Goal: Contribute content

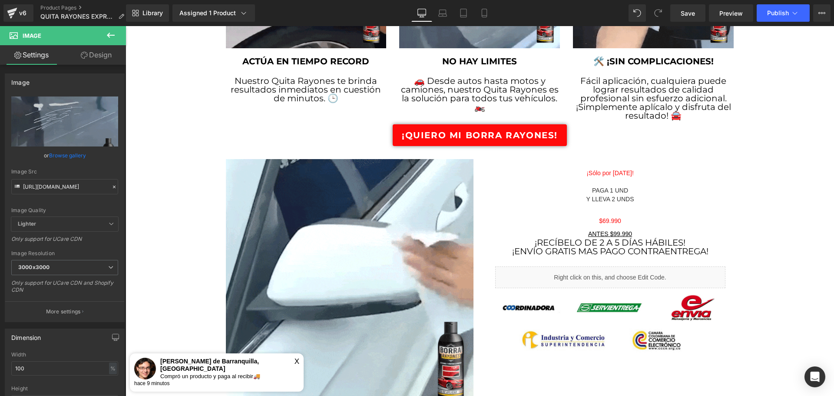
scroll to position [912, 0]
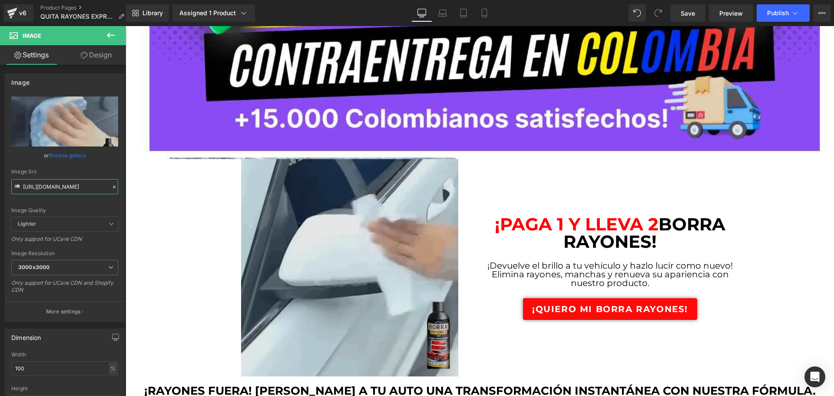
scroll to position [174, 0]
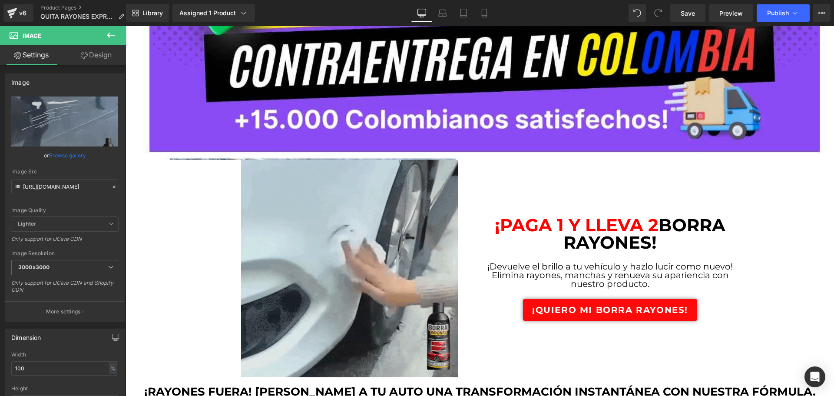
drag, startPoint x: 338, startPoint y: 203, endPoint x: 337, endPoint y: 181, distance: 21.7
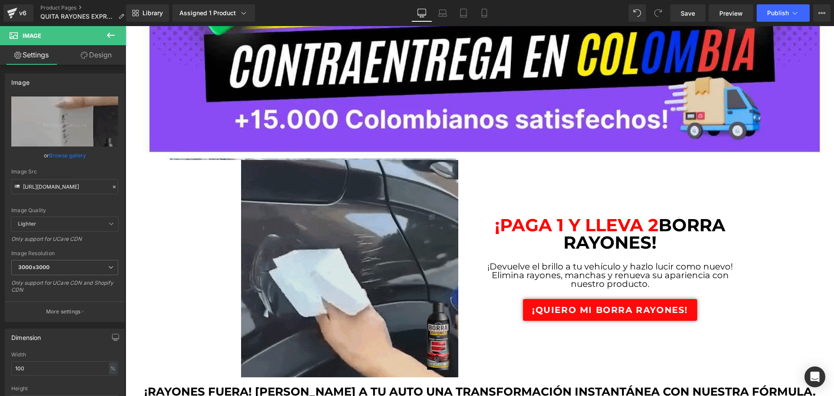
click at [338, 203] on img at bounding box center [349, 268] width 217 height 217
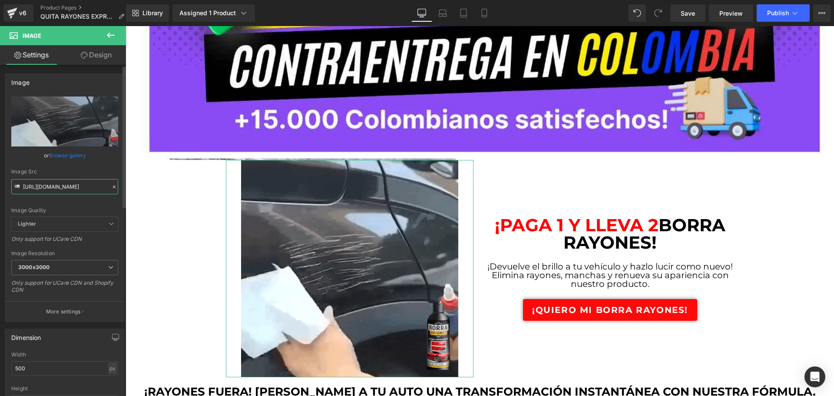
click at [79, 189] on input "[URL][DOMAIN_NAME]" at bounding box center [64, 186] width 107 height 15
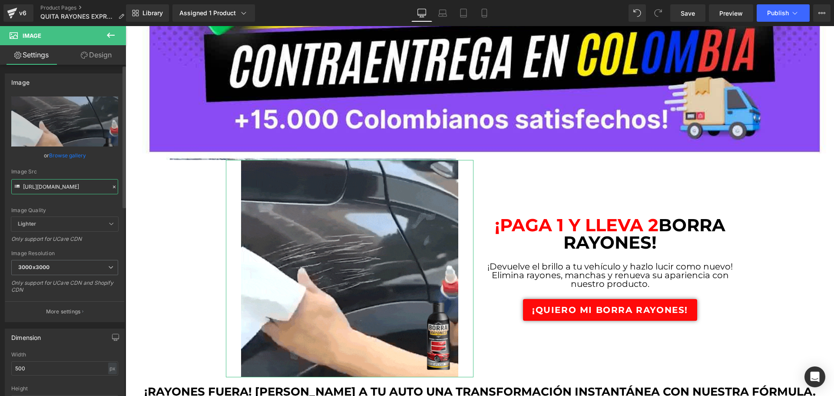
click at [79, 189] on input "[URL][DOMAIN_NAME]" at bounding box center [64, 186] width 107 height 15
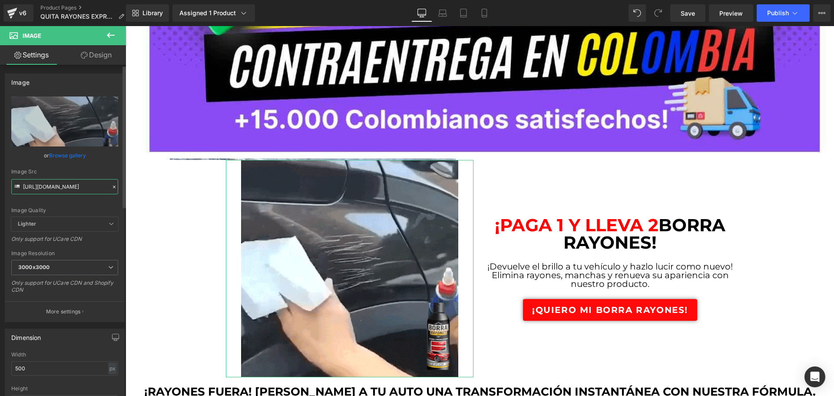
click at [79, 189] on input "[URL][DOMAIN_NAME]" at bounding box center [64, 186] width 107 height 15
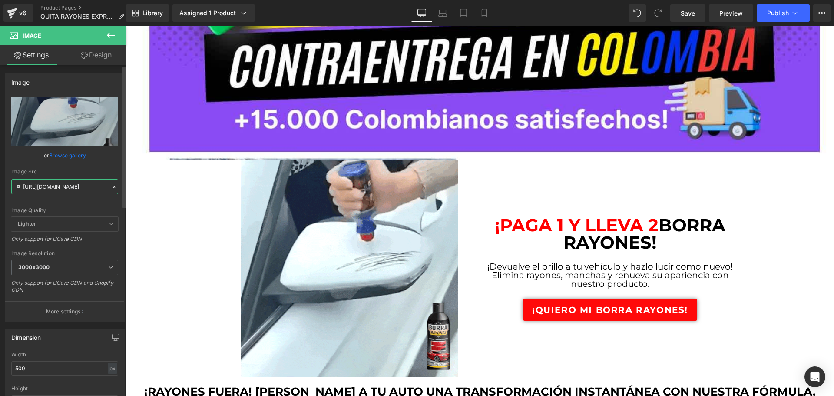
click at [79, 189] on input "[URL][DOMAIN_NAME]" at bounding box center [64, 186] width 107 height 15
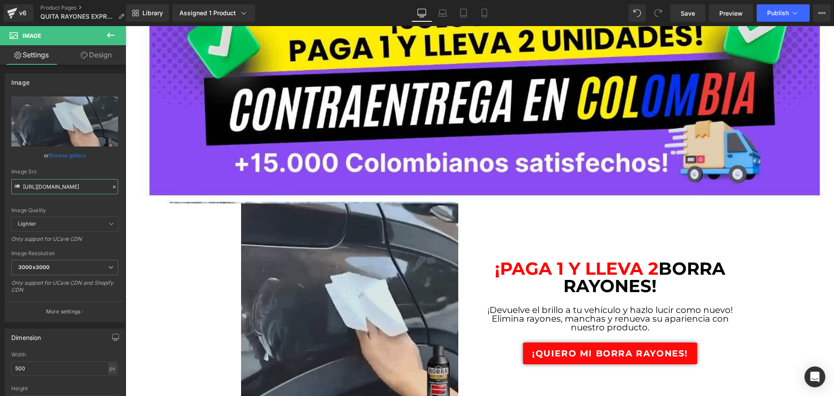
scroll to position [261, 0]
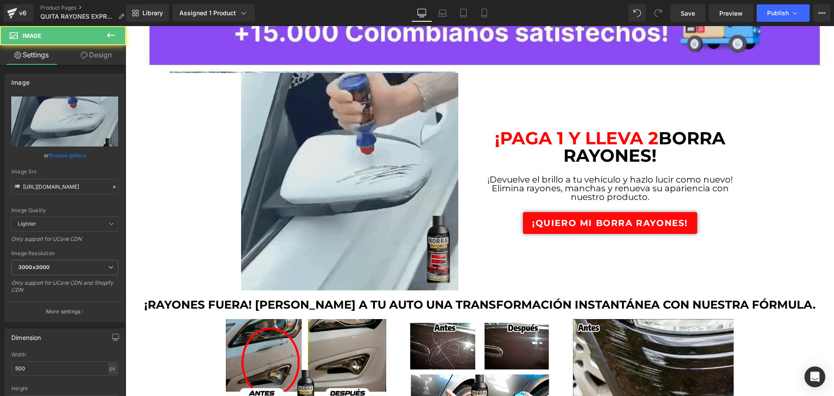
click at [326, 206] on img at bounding box center [349, 181] width 217 height 217
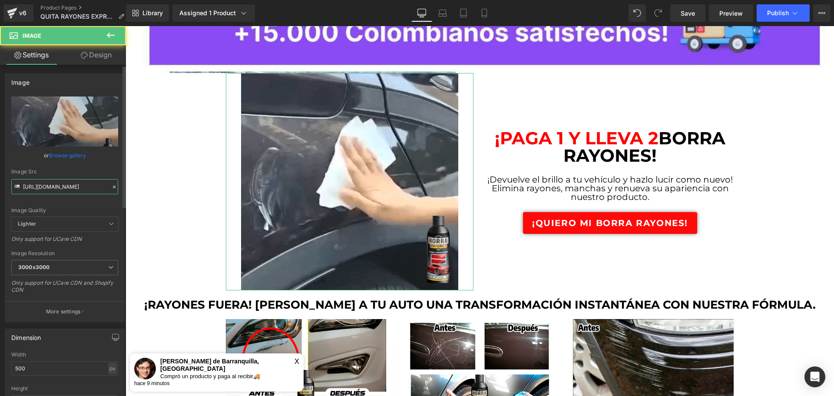
click at [71, 190] on input "[URL][DOMAIN_NAME]" at bounding box center [64, 186] width 107 height 15
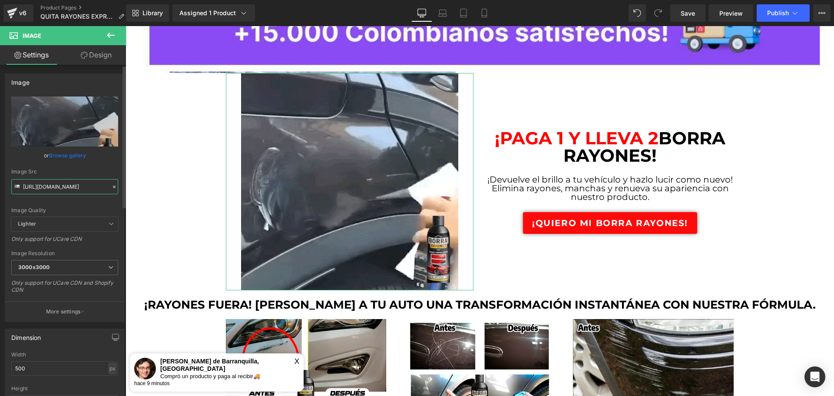
click at [71, 190] on input "[URL][DOMAIN_NAME]" at bounding box center [64, 186] width 107 height 15
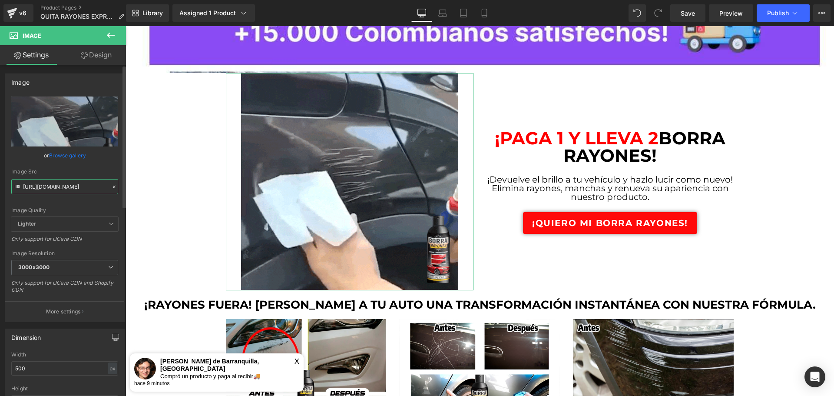
click at [71, 190] on input "[URL][DOMAIN_NAME]" at bounding box center [64, 186] width 107 height 15
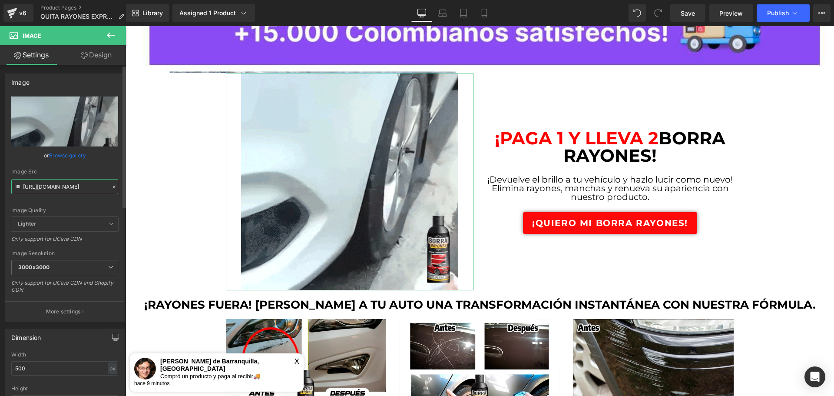
click at [71, 190] on input "[URL][DOMAIN_NAME]" at bounding box center [64, 186] width 107 height 15
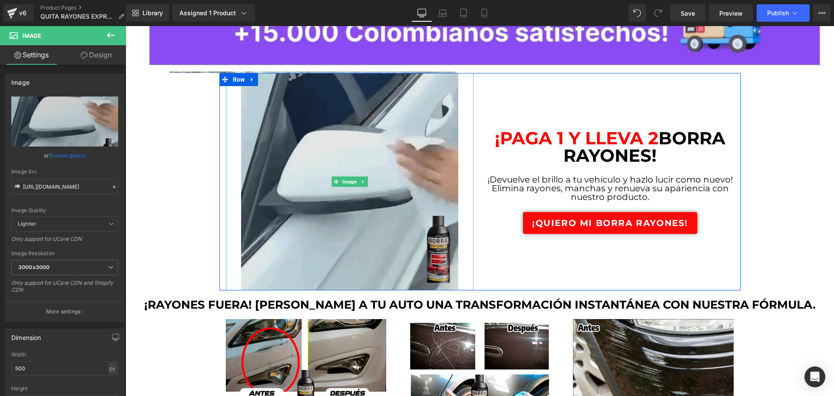
click at [375, 191] on img at bounding box center [349, 181] width 217 height 217
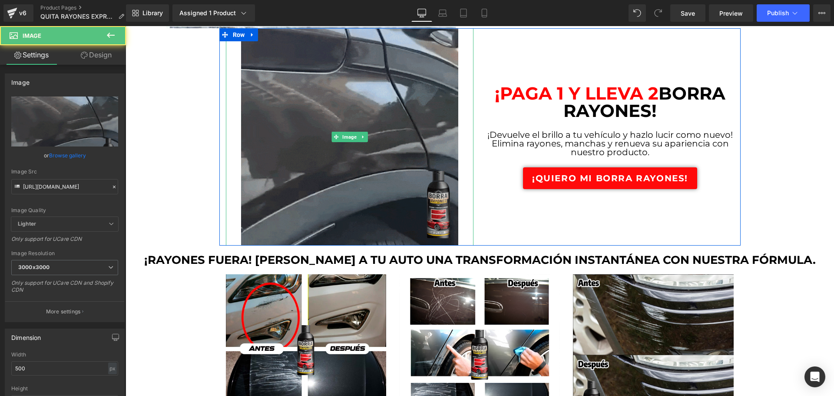
scroll to position [348, 0]
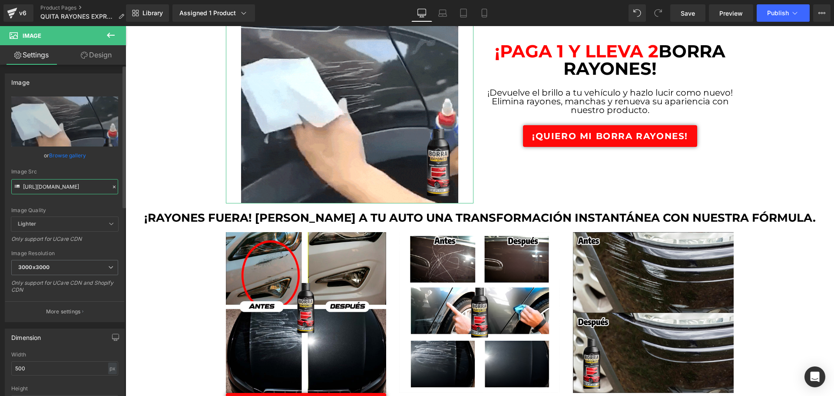
click at [67, 187] on input "[URL][DOMAIN_NAME]" at bounding box center [64, 186] width 107 height 15
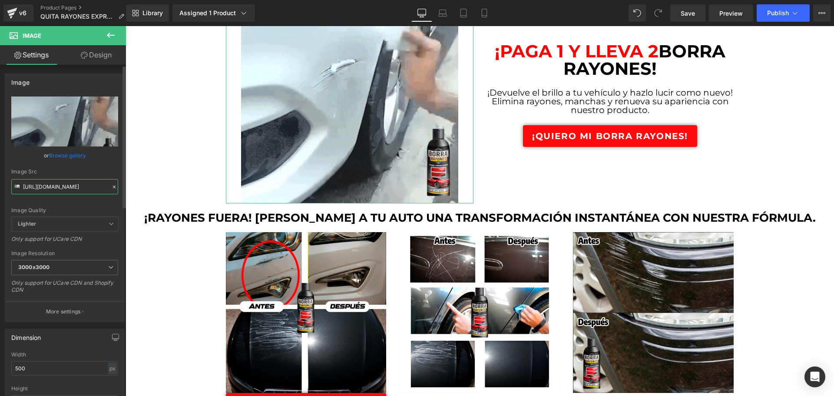
click at [67, 187] on input "[URL][DOMAIN_NAME]" at bounding box center [64, 186] width 107 height 15
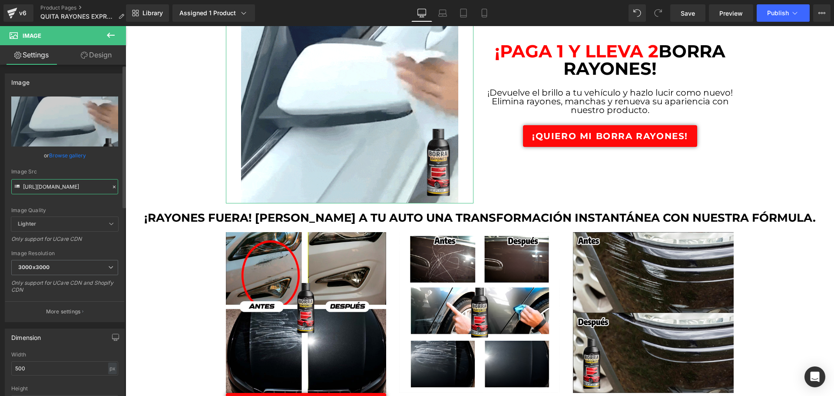
click at [67, 187] on input "[URL][DOMAIN_NAME]" at bounding box center [64, 186] width 107 height 15
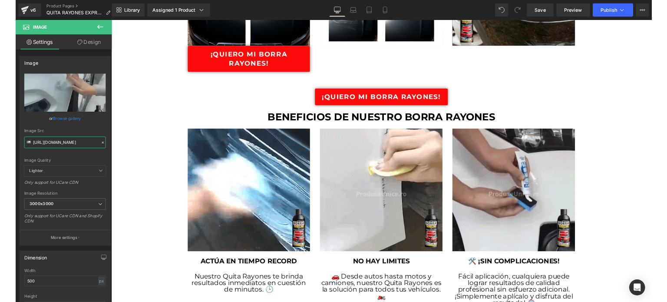
scroll to position [695, 0]
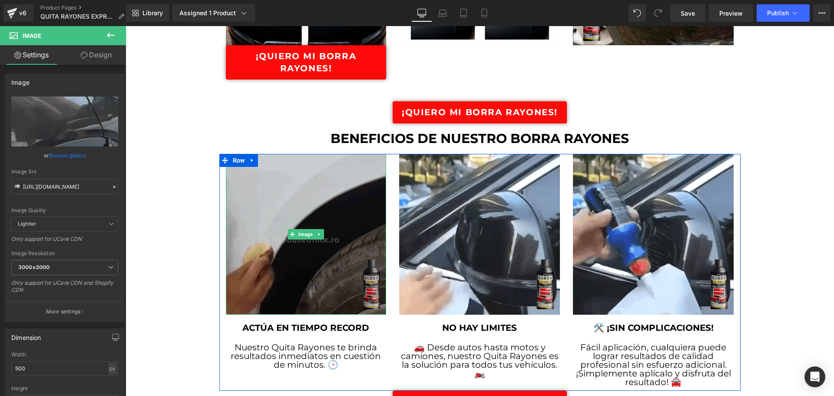
click at [330, 212] on img at bounding box center [306, 234] width 161 height 161
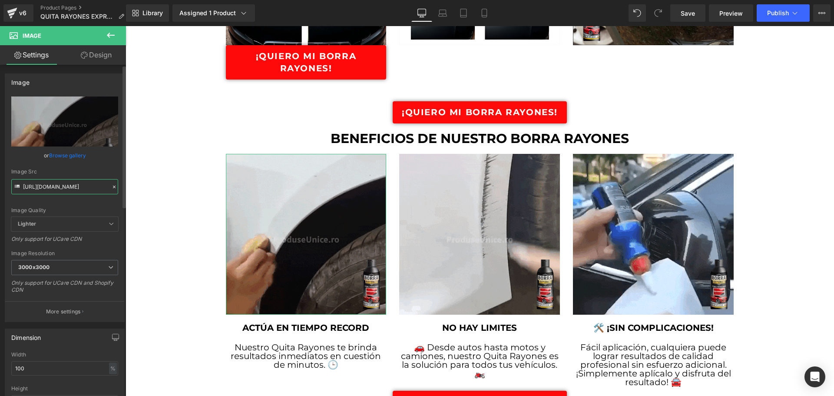
click at [86, 182] on input "[URL][DOMAIN_NAME]" at bounding box center [64, 186] width 107 height 15
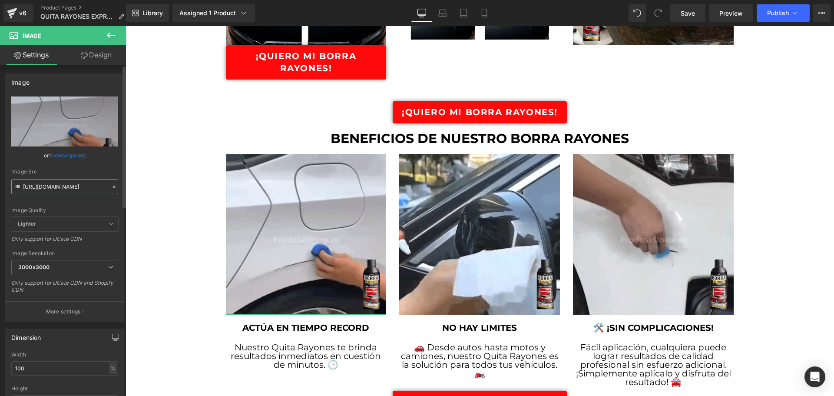
click at [86, 182] on input "[URL][DOMAIN_NAME]" at bounding box center [64, 186] width 107 height 15
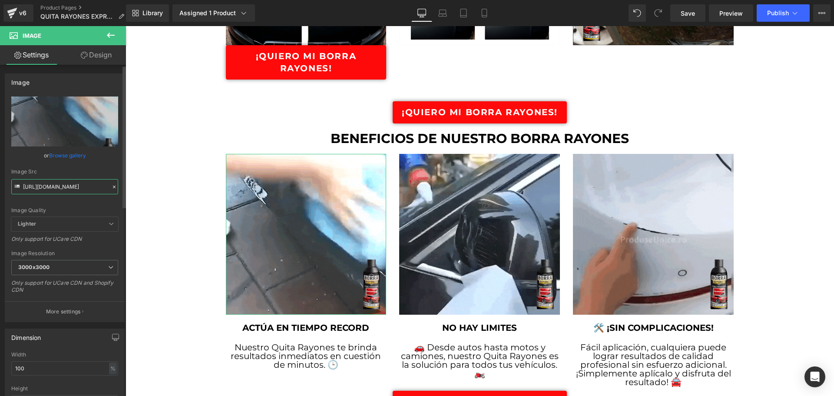
click at [86, 182] on input "[URL][DOMAIN_NAME]" at bounding box center [64, 186] width 107 height 15
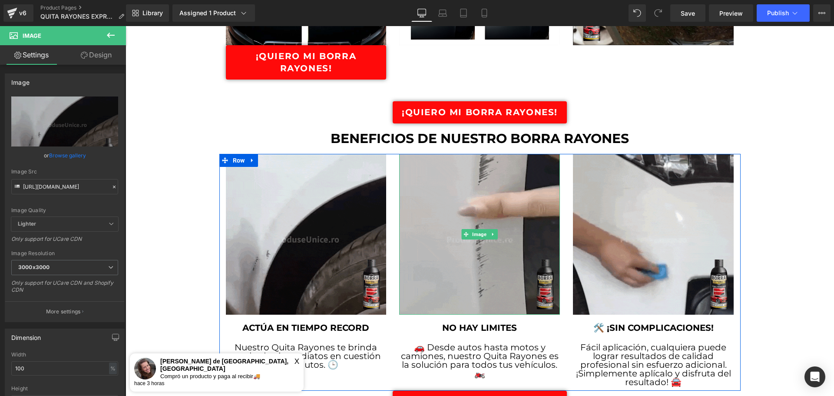
click at [506, 252] on img at bounding box center [479, 234] width 161 height 161
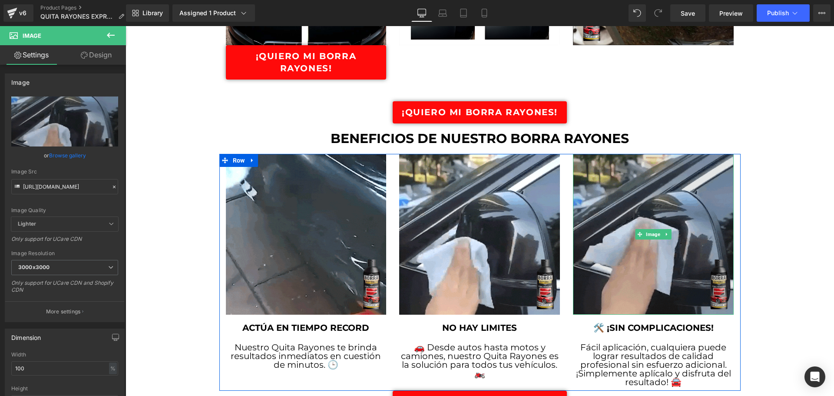
click at [691, 224] on img at bounding box center [653, 234] width 161 height 161
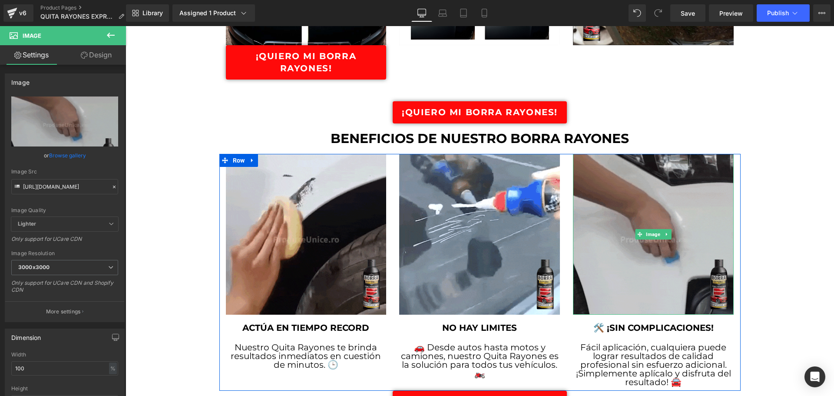
click at [667, 225] on img at bounding box center [653, 234] width 161 height 161
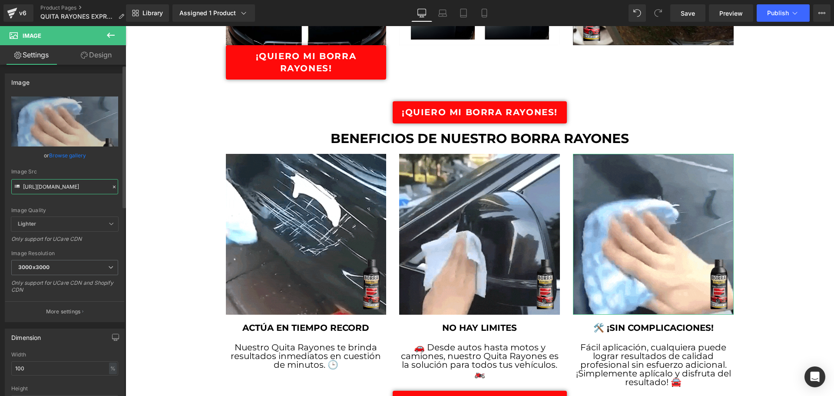
click at [54, 189] on input "[URL][DOMAIN_NAME]" at bounding box center [64, 186] width 107 height 15
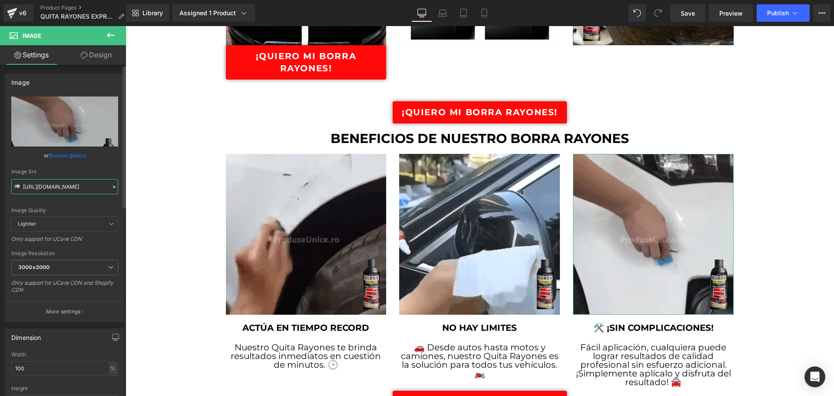
click at [54, 189] on input "[URL][DOMAIN_NAME]" at bounding box center [64, 186] width 107 height 15
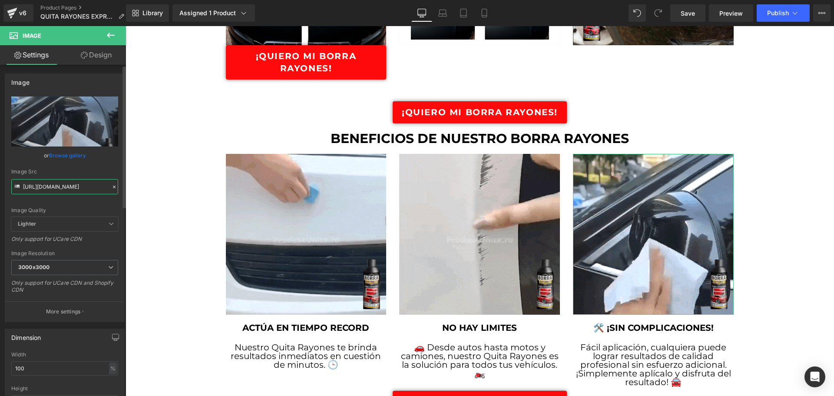
click at [54, 189] on input "[URL][DOMAIN_NAME]" at bounding box center [64, 186] width 107 height 15
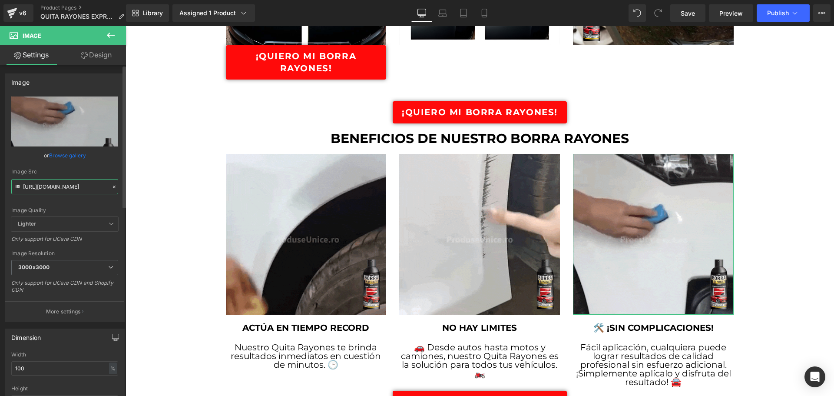
click at [54, 189] on input "[URL][DOMAIN_NAME]" at bounding box center [64, 186] width 107 height 15
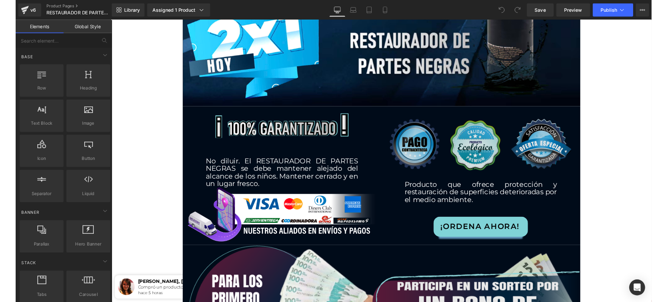
scroll to position [2172, 0]
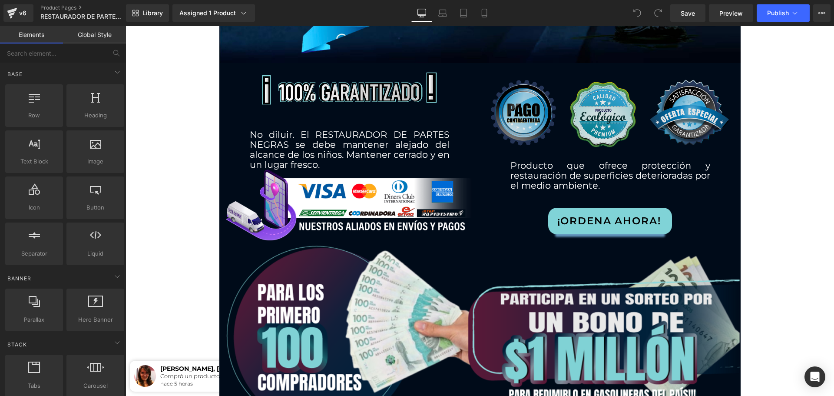
click at [538, 109] on img at bounding box center [611, 115] width 248 height 92
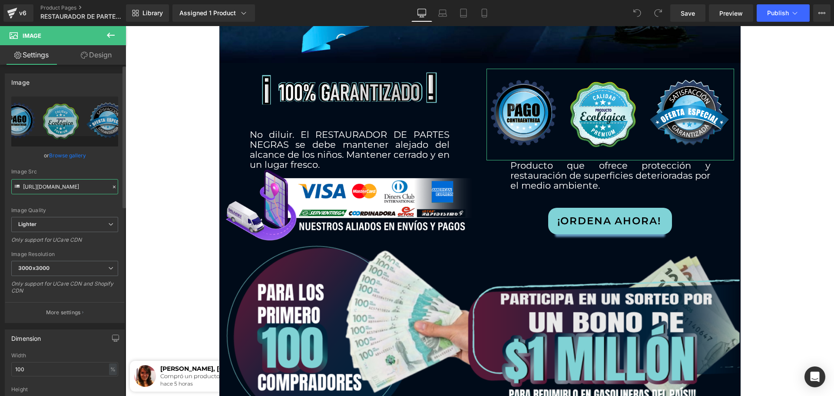
click at [75, 189] on input "[URL][DOMAIN_NAME]" at bounding box center [64, 186] width 107 height 15
click at [75, 189] on input "https://ucarecdn.com/72500941-75be-430c-9a57-495aaa86b736/-/format/auto/-/previ…" at bounding box center [64, 186] width 107 height 15
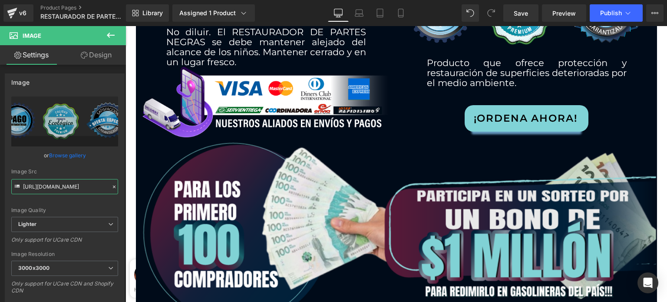
scroll to position [2069, 0]
